Goal: Contribute content

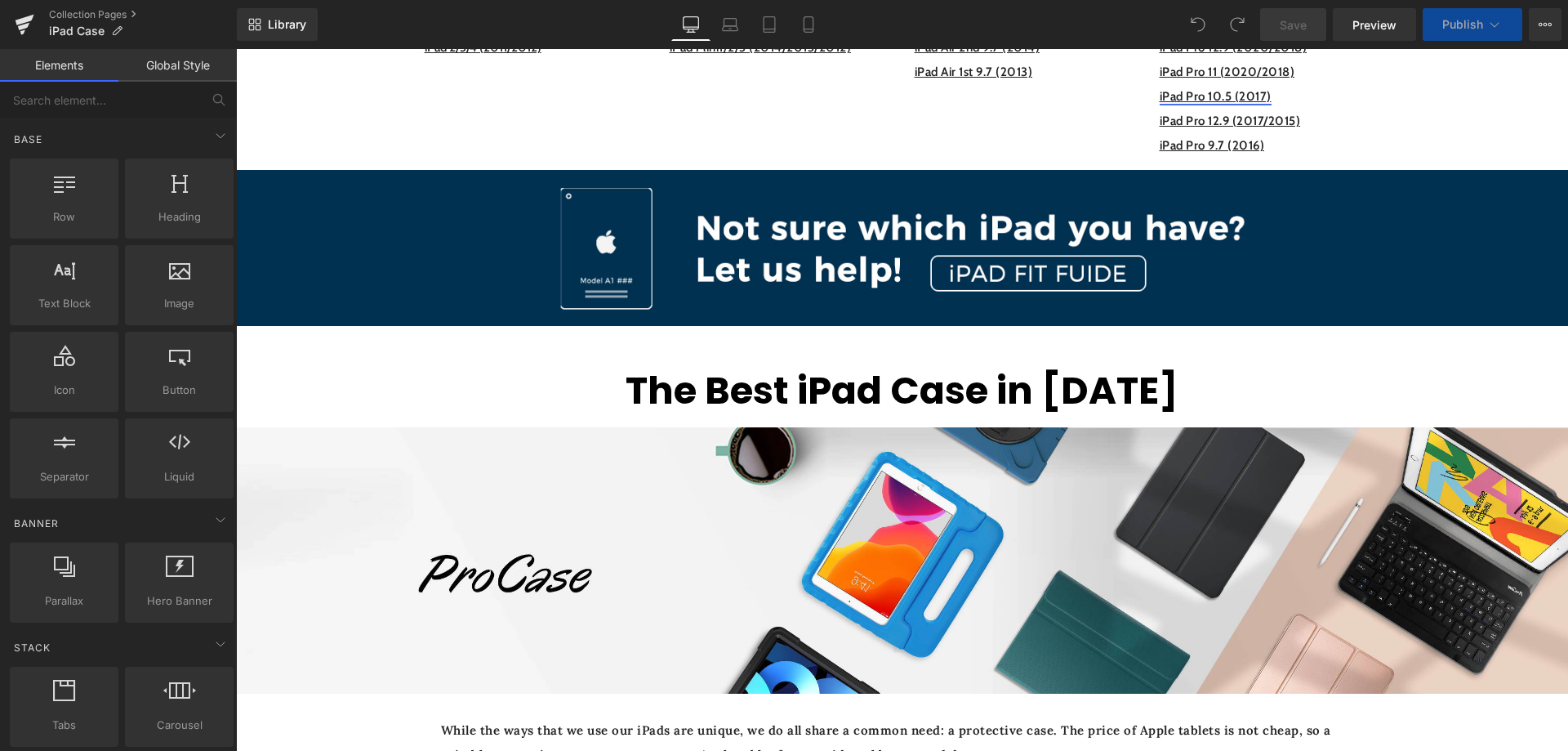
scroll to position [327, 0]
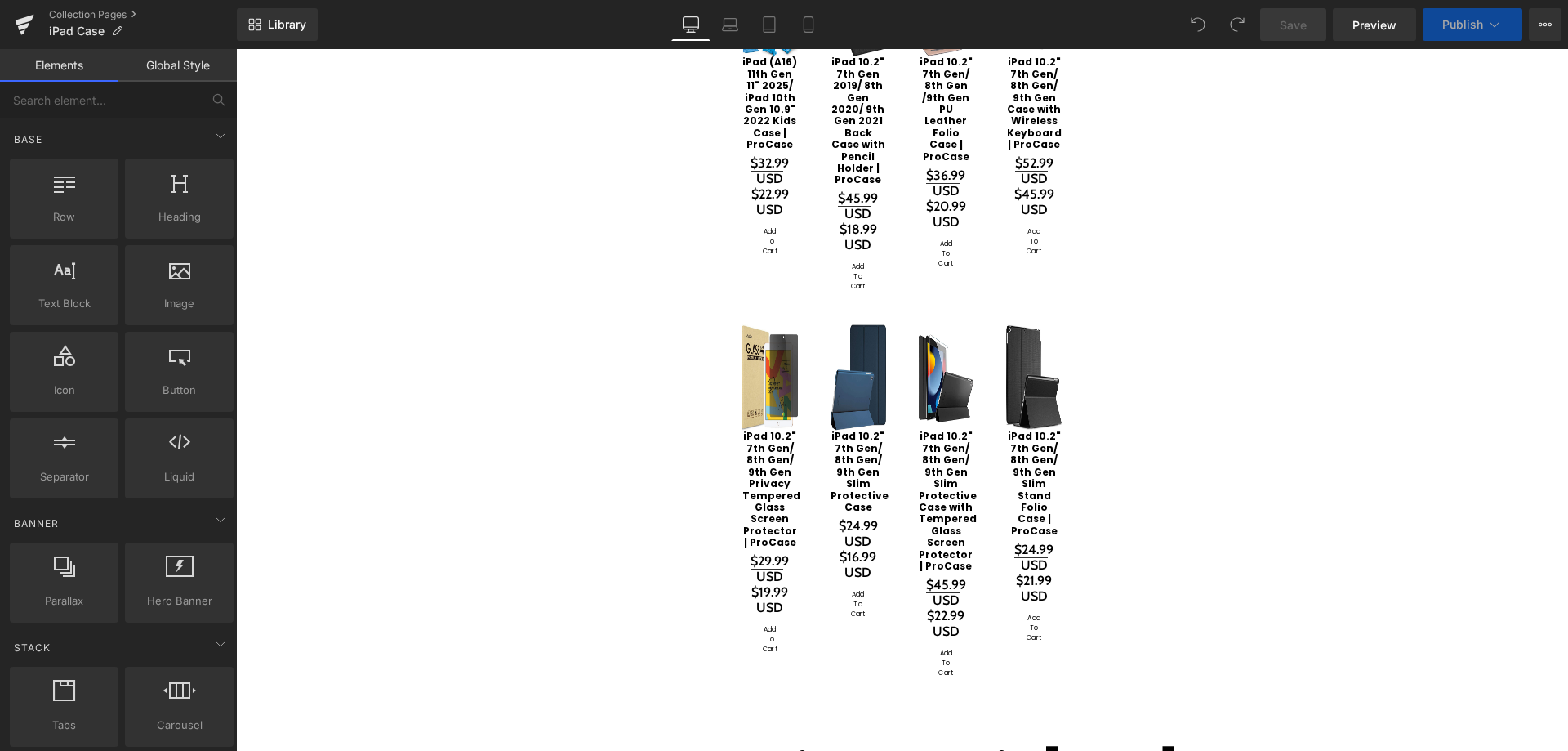
scroll to position [1389, 0]
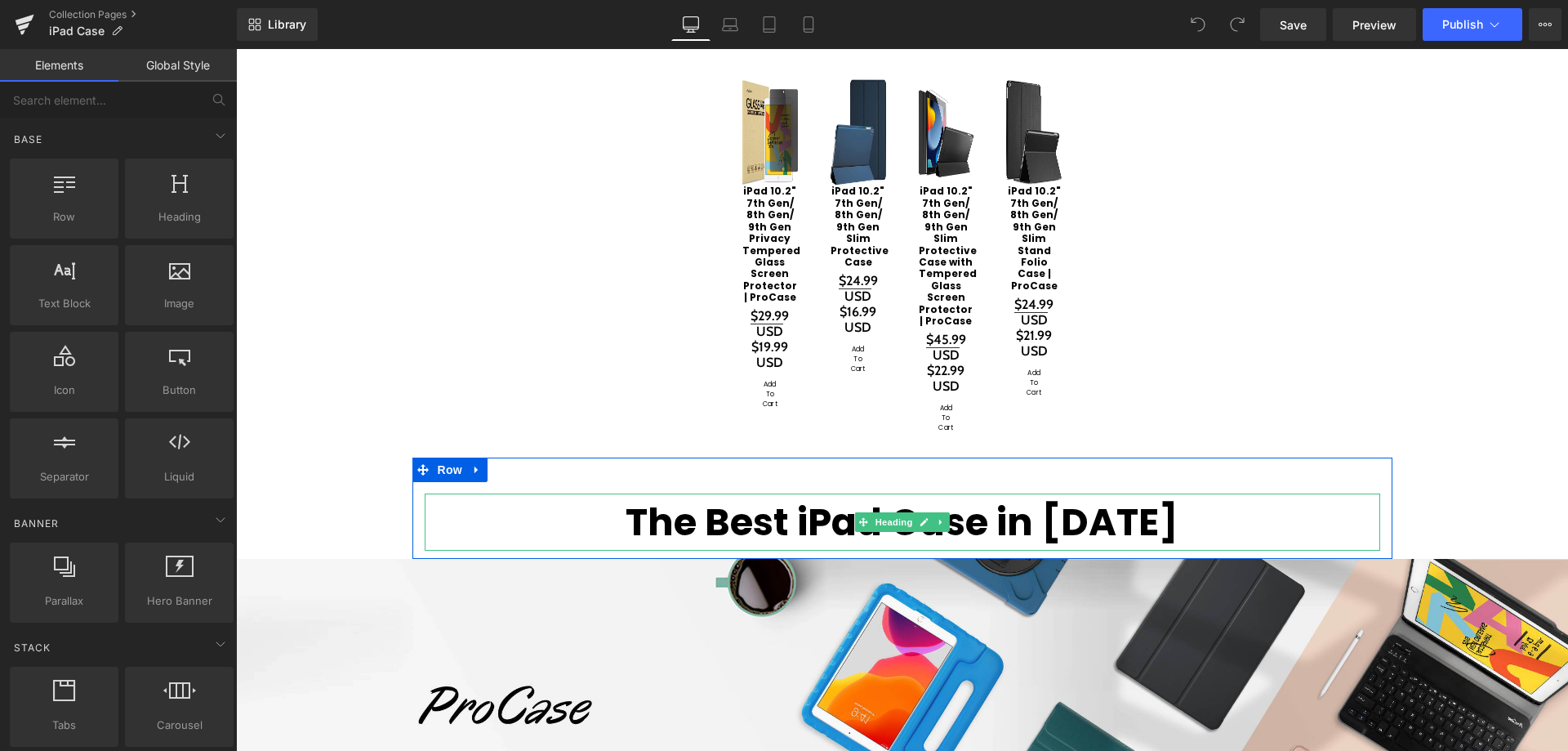
click at [1142, 494] on h1 "The Best iPad Case in [DATE]" at bounding box center [903, 522] width 955 height 57
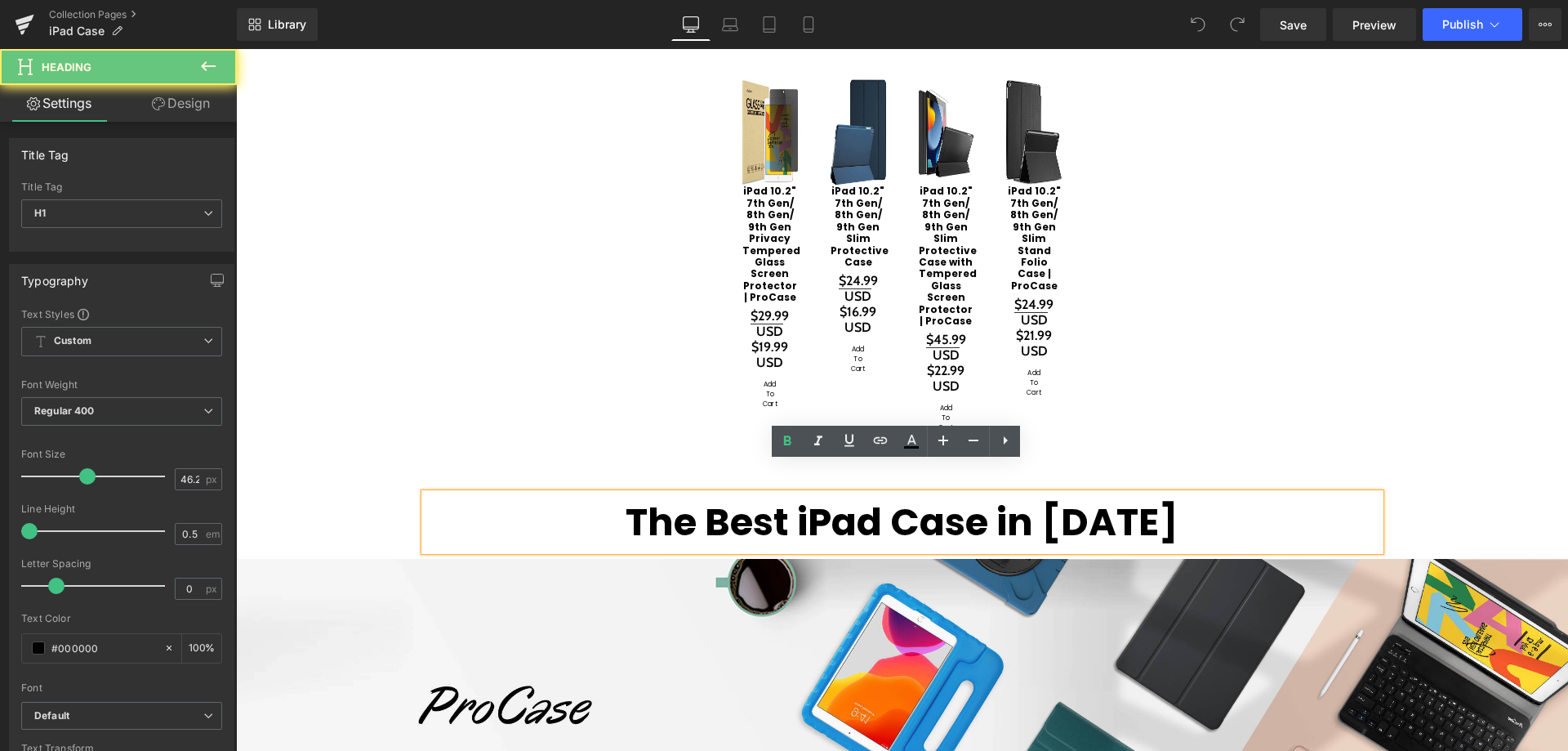
click at [1122, 494] on h1 "The Best iPad Case in [DATE]" at bounding box center [903, 522] width 955 height 57
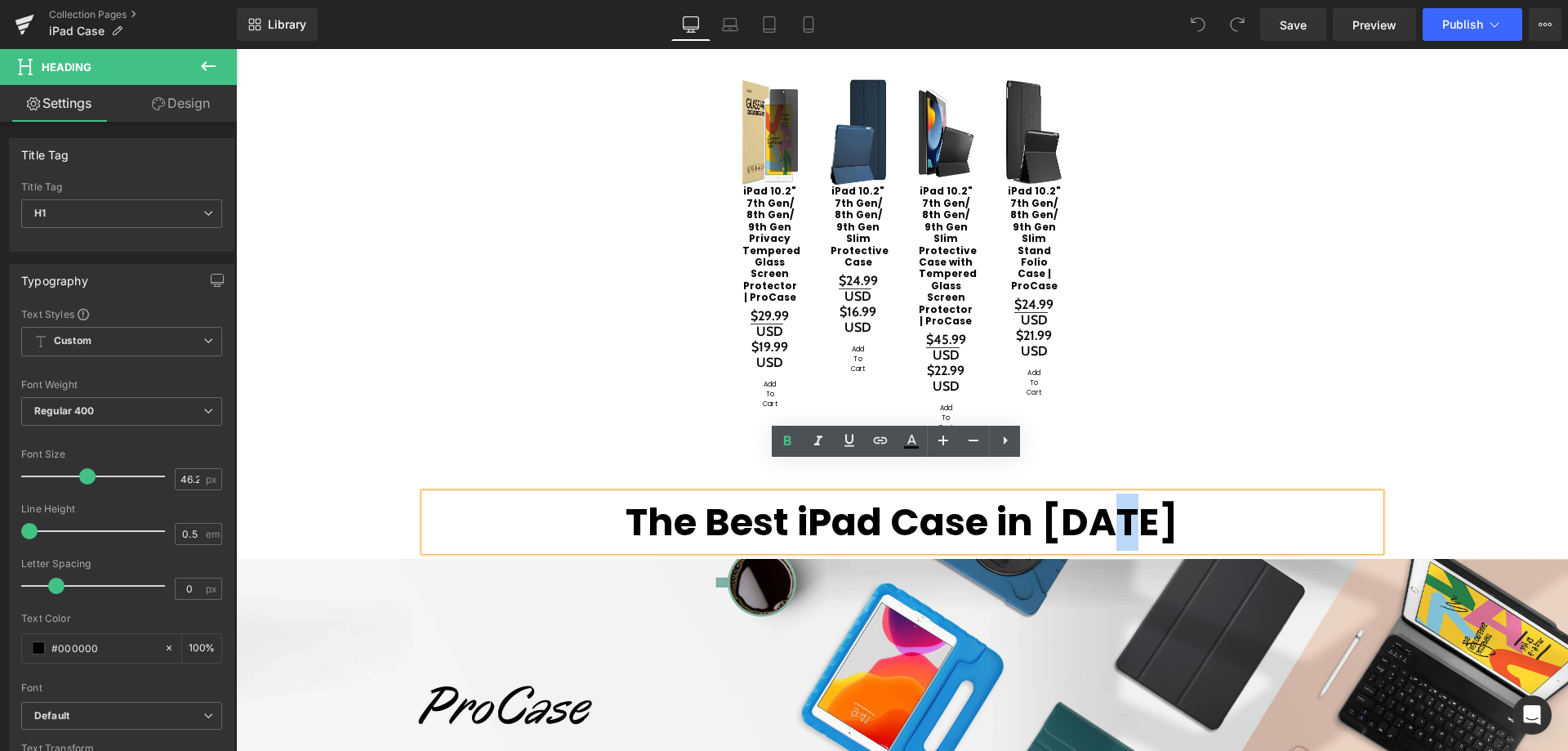
drag, startPoint x: 1125, startPoint y: 483, endPoint x: 1135, endPoint y: 484, distance: 10.0
click at [1135, 494] on h1 "The Best iPad Case in [DATE]" at bounding box center [903, 522] width 955 height 57
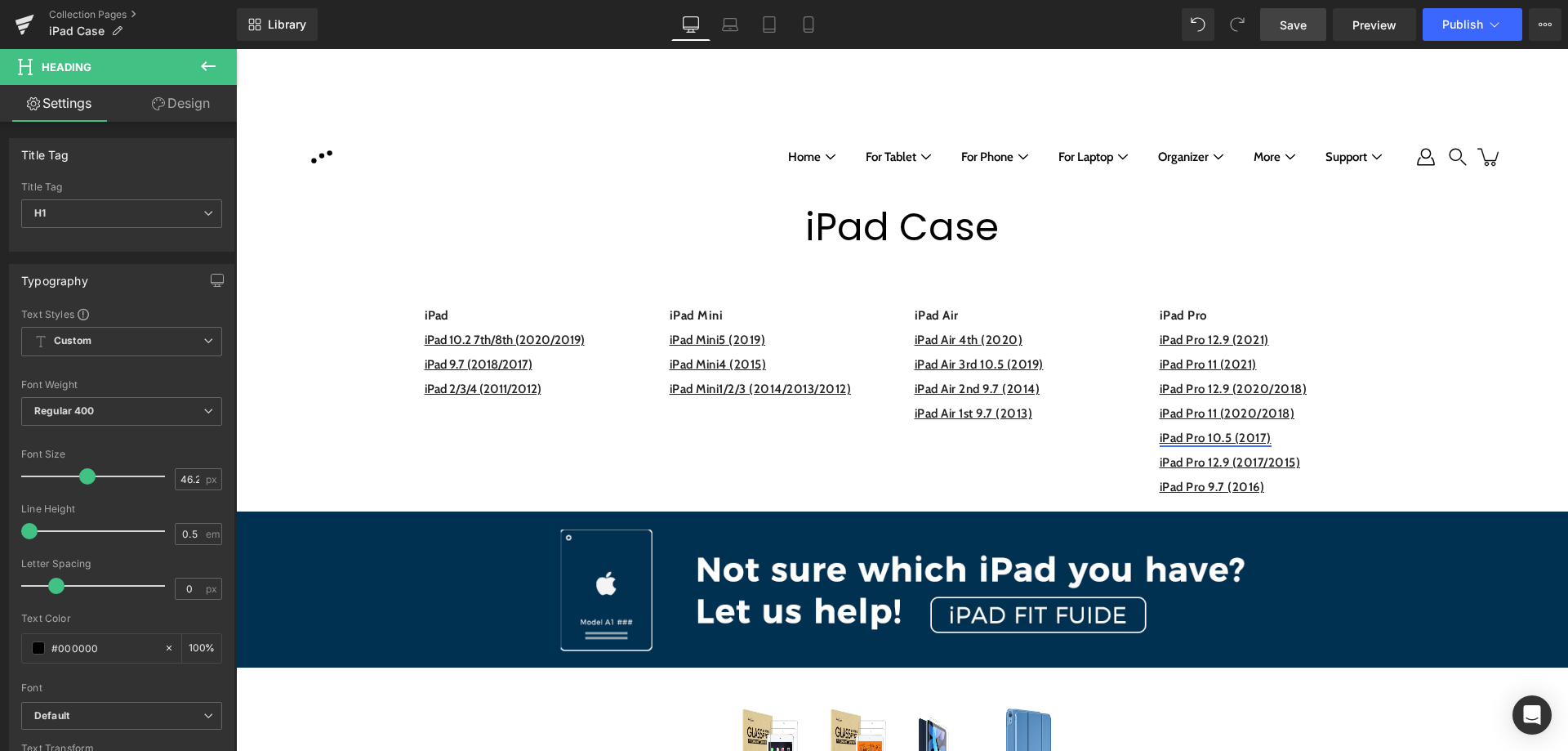
drag, startPoint x: 1307, startPoint y: 23, endPoint x: 1061, endPoint y: 88, distance: 254.4
click at [1306, 23] on span "Save" at bounding box center [1292, 25] width 27 height 18
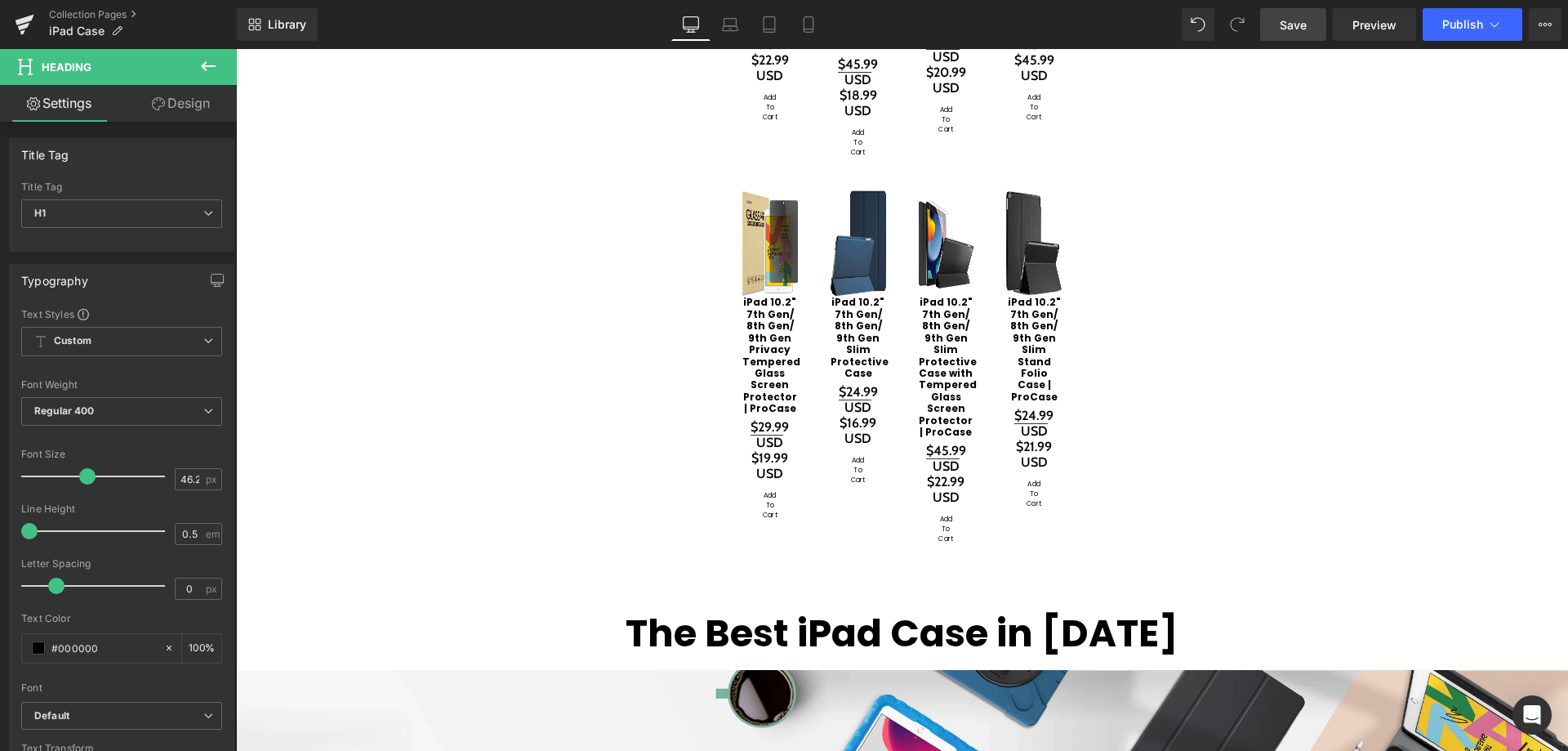
scroll to position [1307, 0]
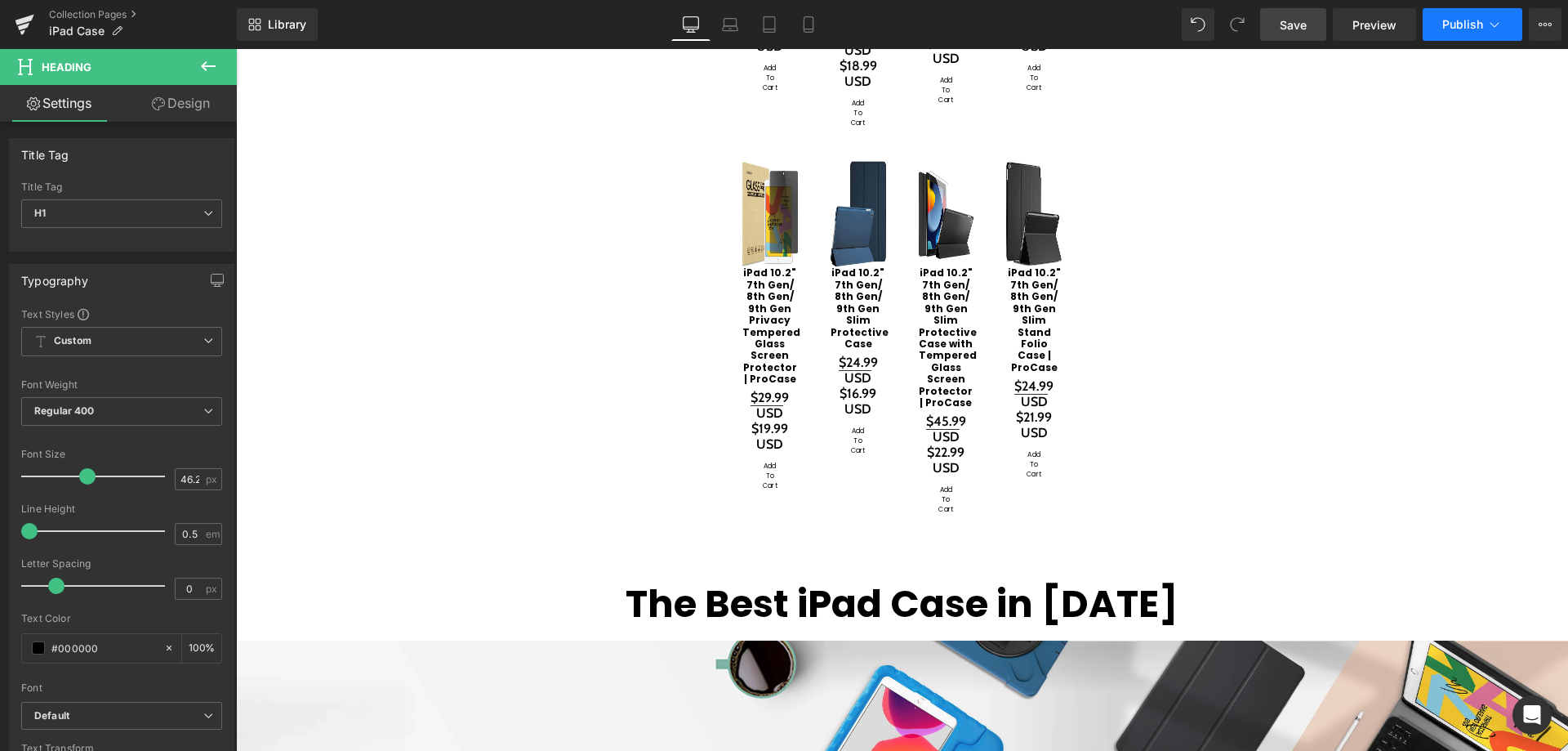
click at [1454, 28] on span "Publish" at bounding box center [1462, 24] width 41 height 13
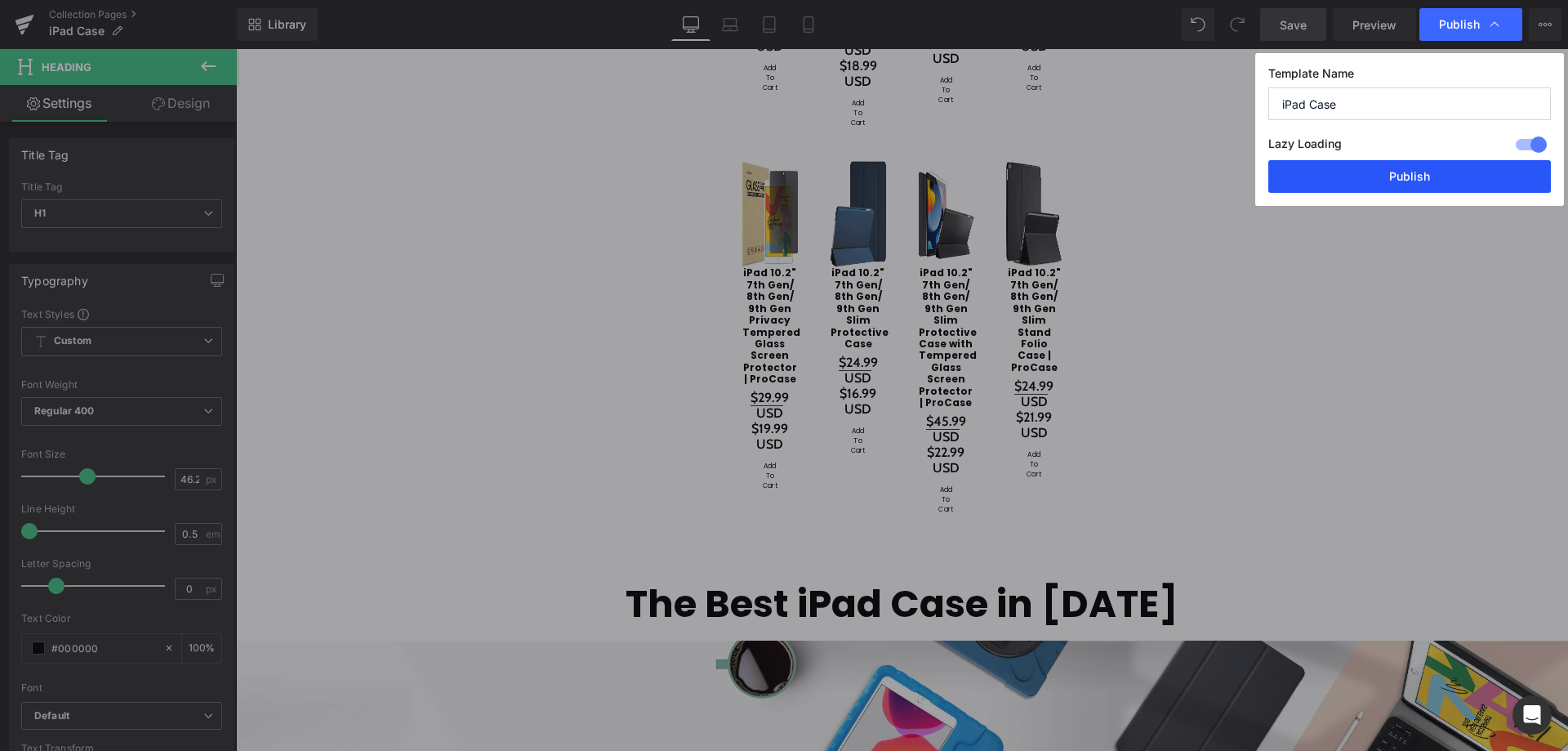
click at [1406, 172] on button "Publish" at bounding box center [1409, 176] width 283 height 32
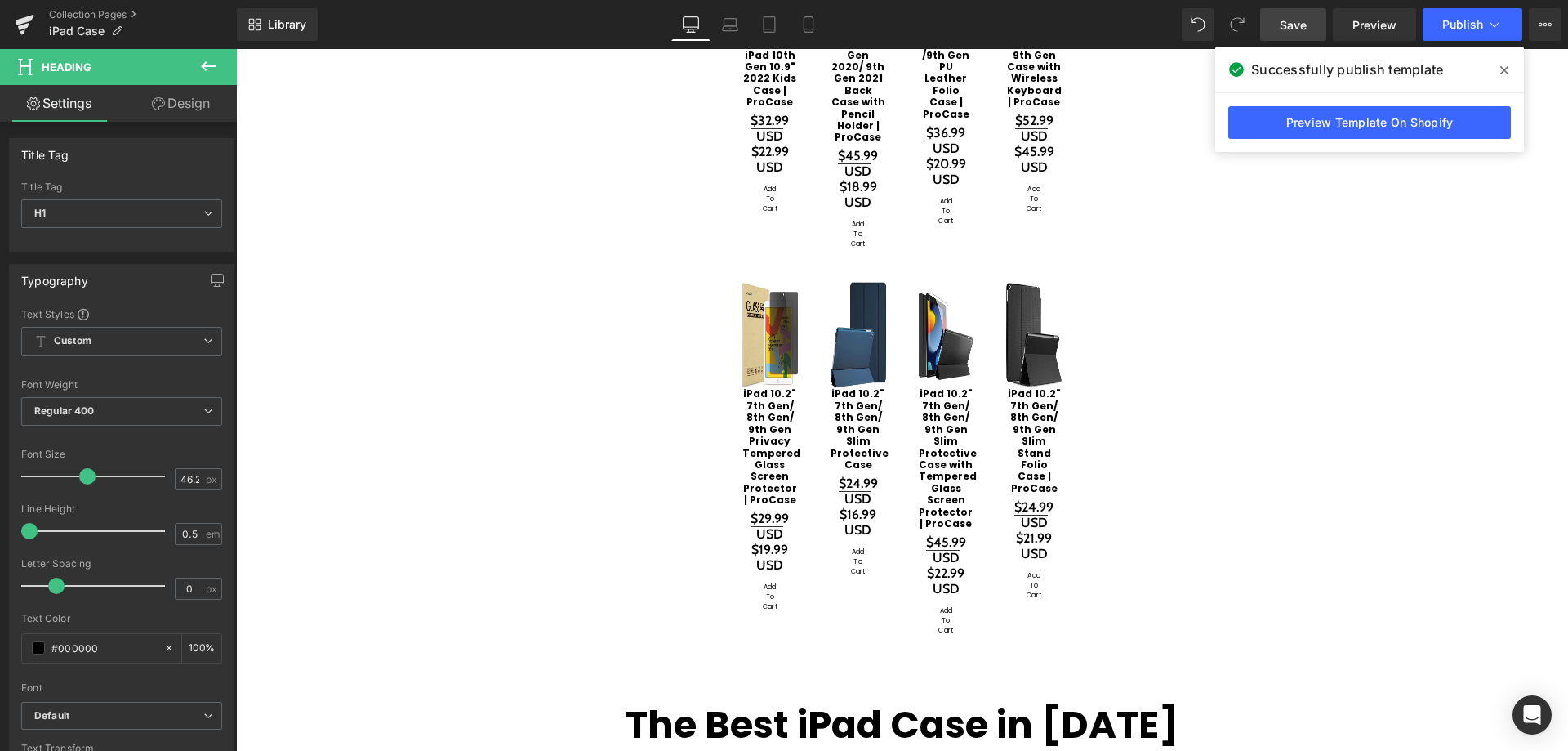
scroll to position [1144, 0]
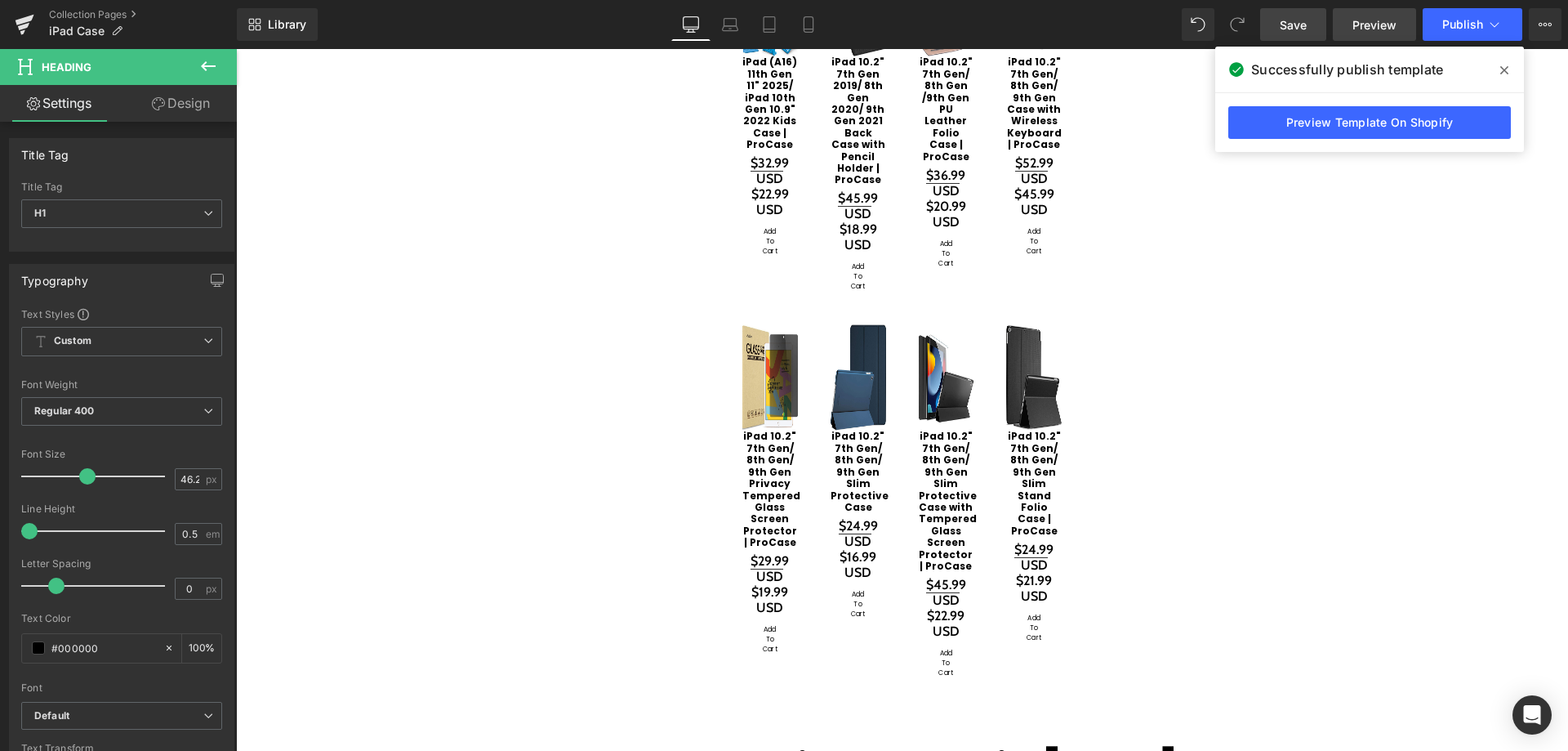
click at [1365, 24] on span "Preview" at bounding box center [1374, 25] width 44 height 18
